Goal: Check status

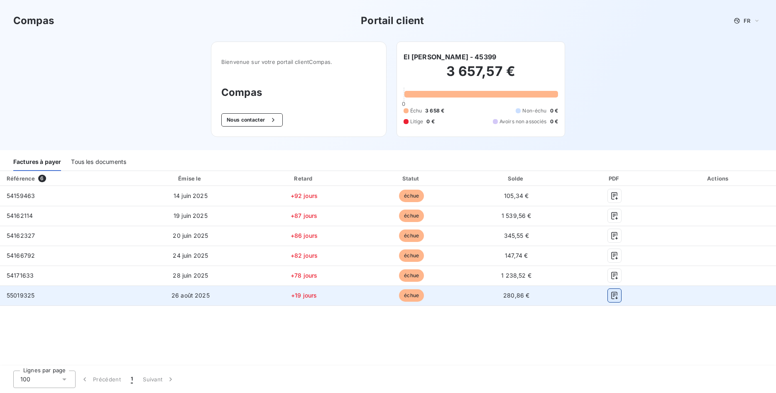
click at [613, 296] on icon "button" at bounding box center [614, 295] width 8 height 8
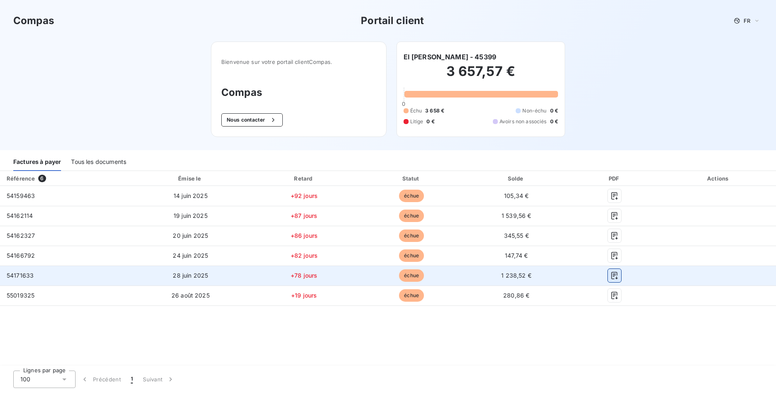
click at [613, 275] on icon "button" at bounding box center [614, 276] width 8 height 8
click at [614, 275] on icon "button" at bounding box center [615, 275] width 6 height 7
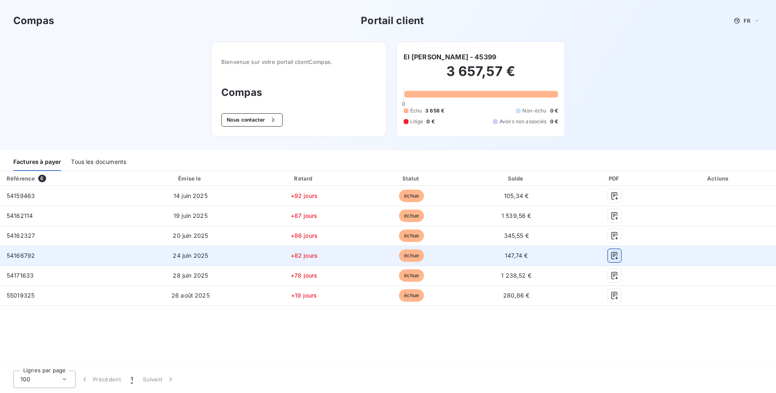
click at [613, 256] on icon "button" at bounding box center [614, 256] width 8 height 8
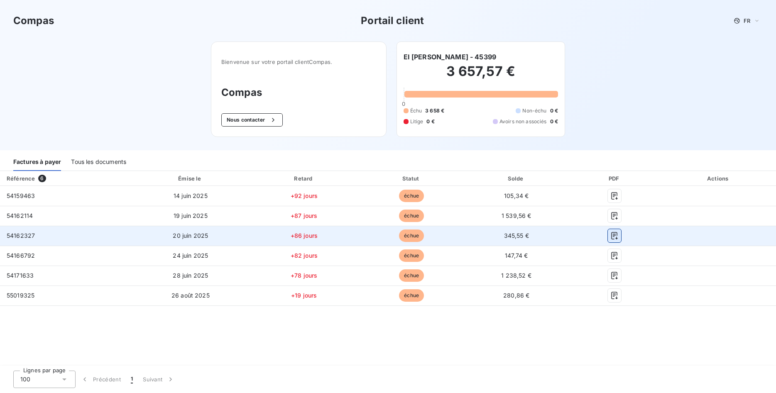
click at [613, 238] on icon "button" at bounding box center [614, 236] width 8 height 8
click at [614, 235] on icon "button" at bounding box center [614, 236] width 8 height 8
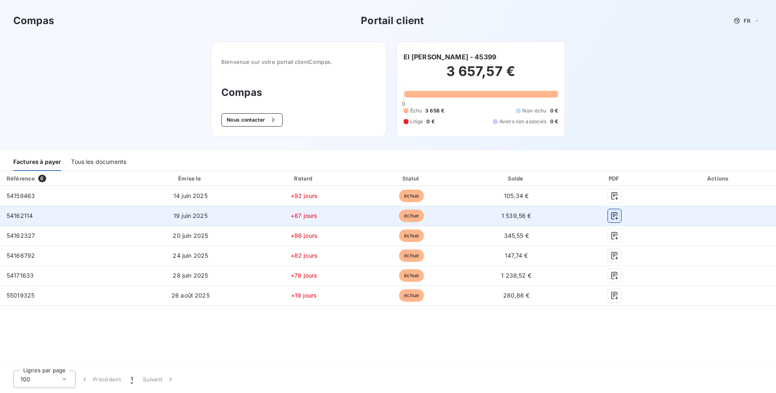
click at [615, 215] on icon "button" at bounding box center [614, 216] width 8 height 8
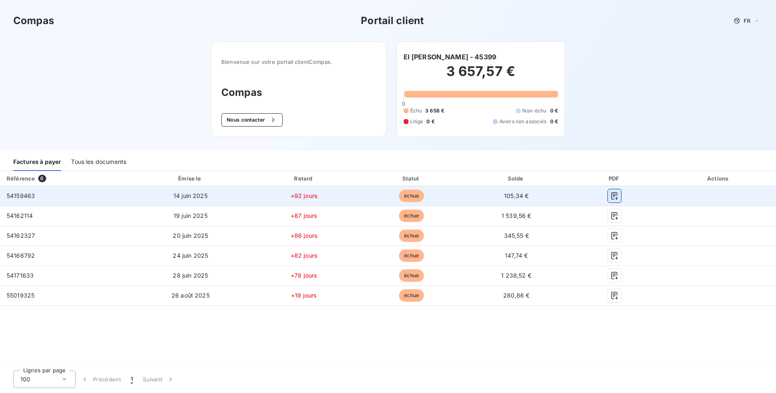
click at [610, 195] on button "button" at bounding box center [614, 195] width 13 height 13
click at [614, 195] on icon "button" at bounding box center [614, 196] width 8 height 8
click at [616, 195] on icon "button" at bounding box center [614, 196] width 8 height 8
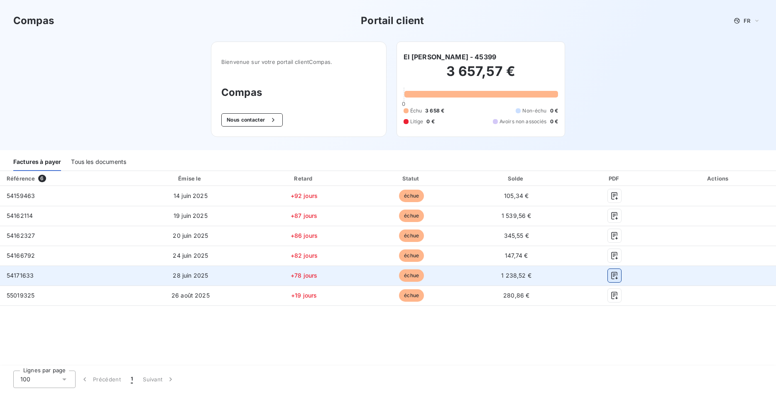
click at [613, 277] on icon "button" at bounding box center [615, 275] width 6 height 7
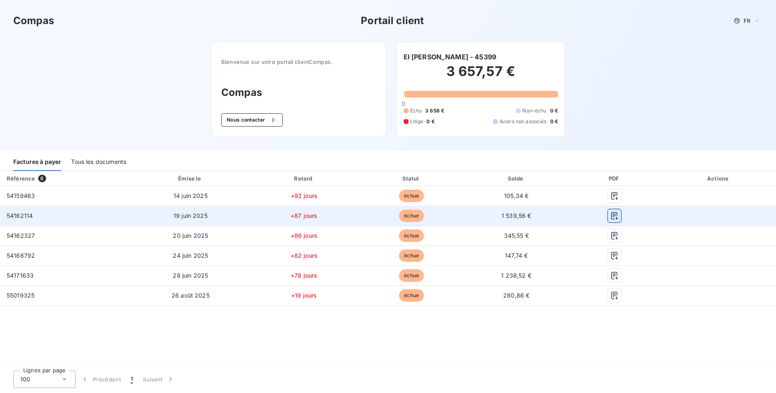
click at [612, 217] on icon "button" at bounding box center [614, 216] width 8 height 8
